Goal: Task Accomplishment & Management: Manage account settings

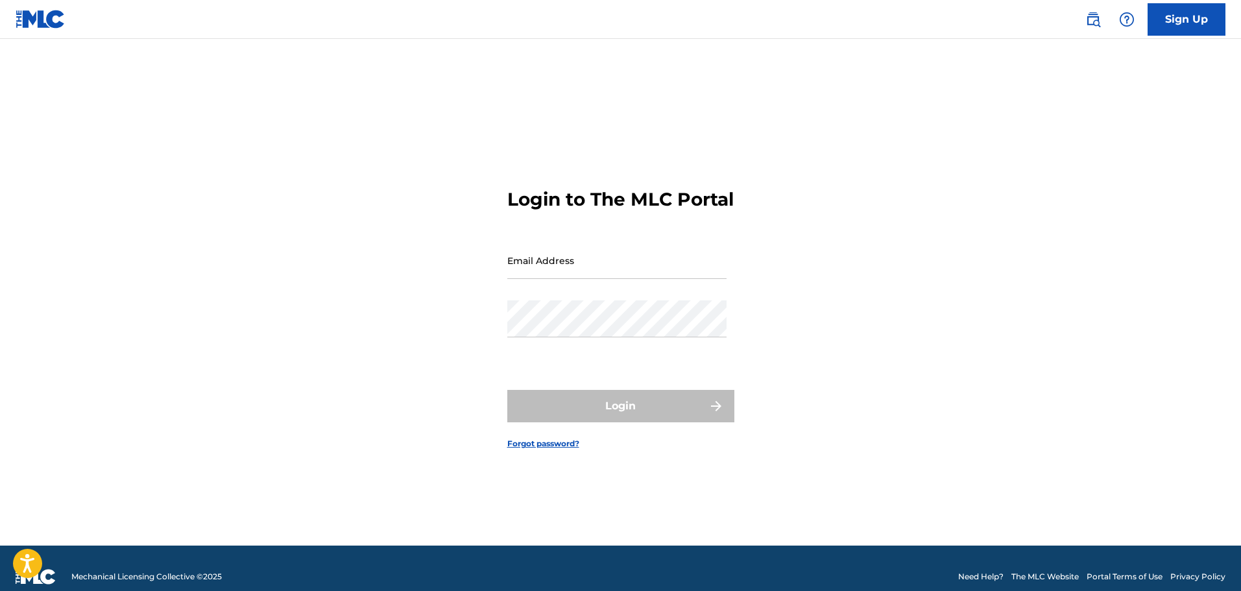
type input "[EMAIL_ADDRESS][DOMAIN_NAME]"
click at [618, 272] on input "Email Address" at bounding box center [616, 260] width 219 height 37
type input "[EMAIL_ADDRESS][DOMAIN_NAME]"
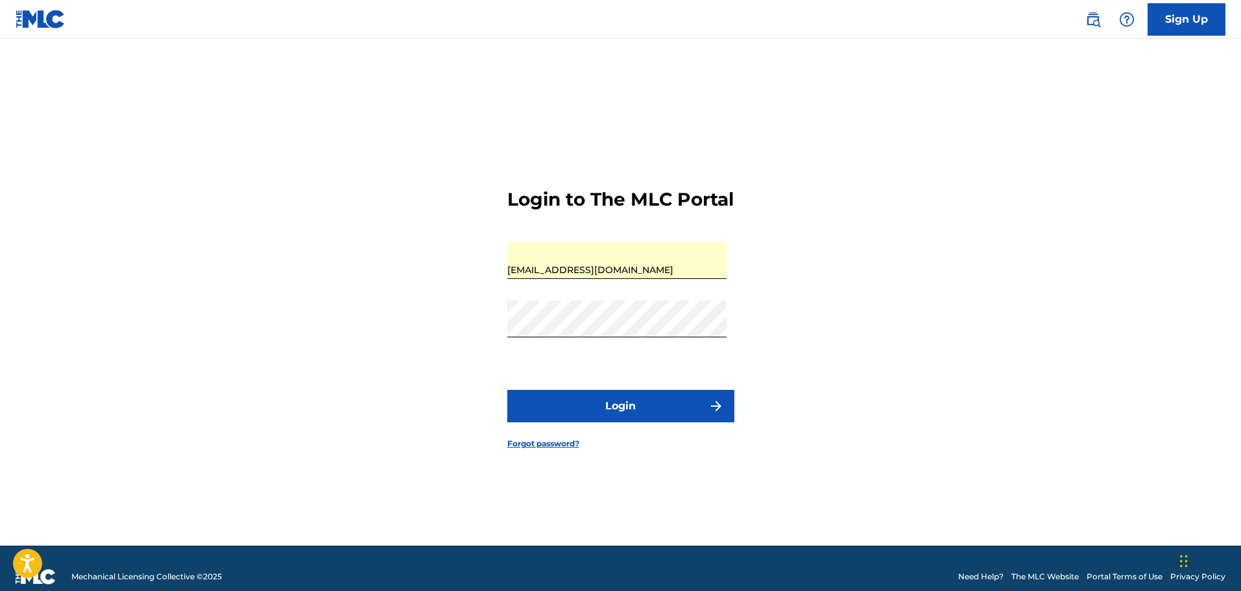
click at [620, 421] on button "Login" at bounding box center [620, 406] width 227 height 32
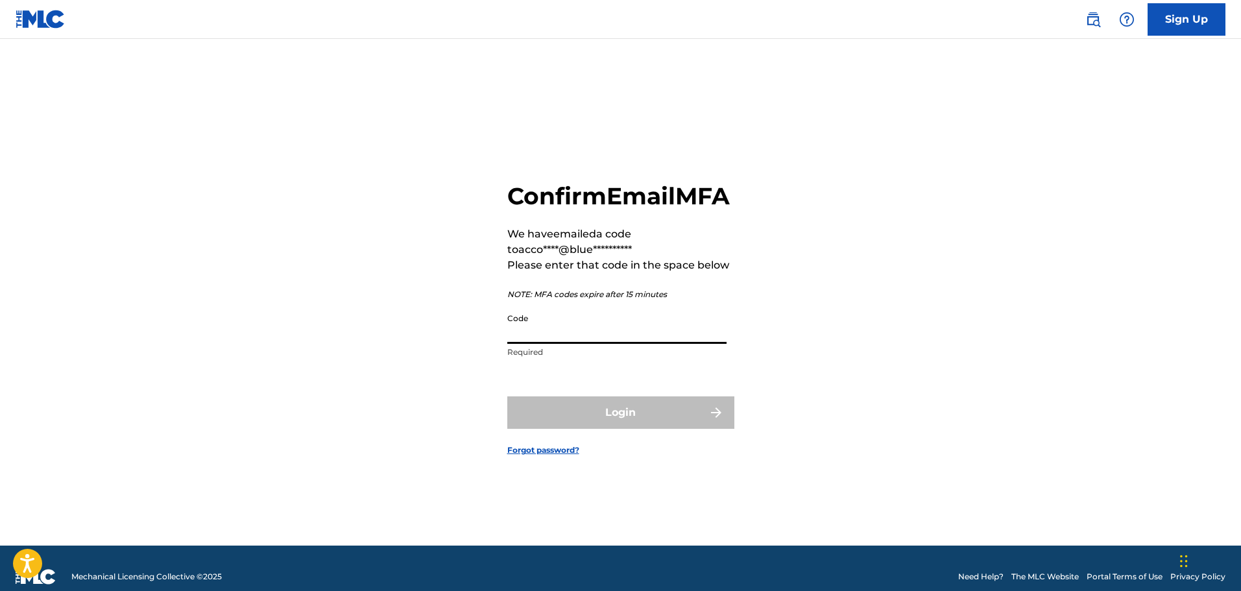
click at [518, 344] on input "Code" at bounding box center [616, 325] width 219 height 37
paste input "450244"
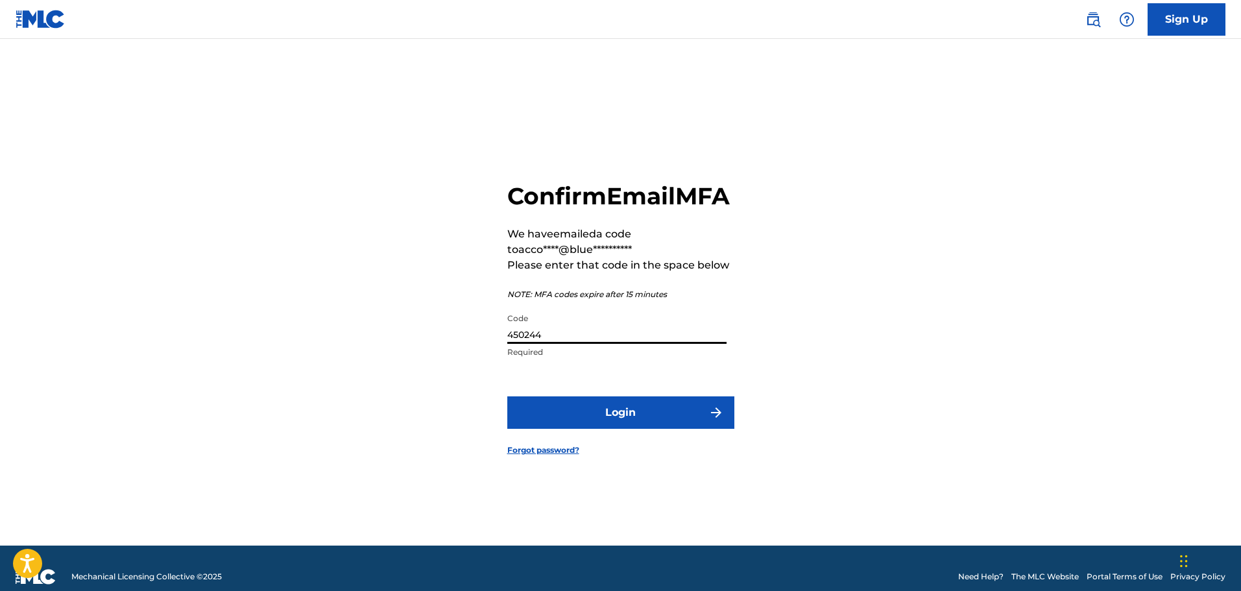
type input "450244"
click at [633, 429] on button "Login" at bounding box center [620, 412] width 227 height 32
